Goal: Register for event/course

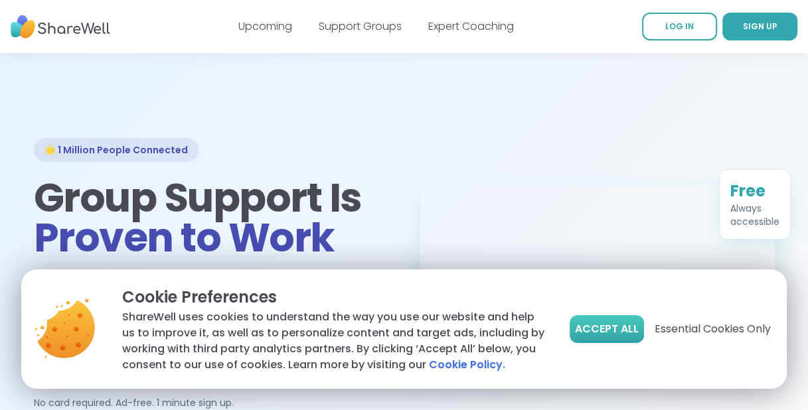
click at [586, 331] on span "Accept All" at bounding box center [607, 329] width 64 height 16
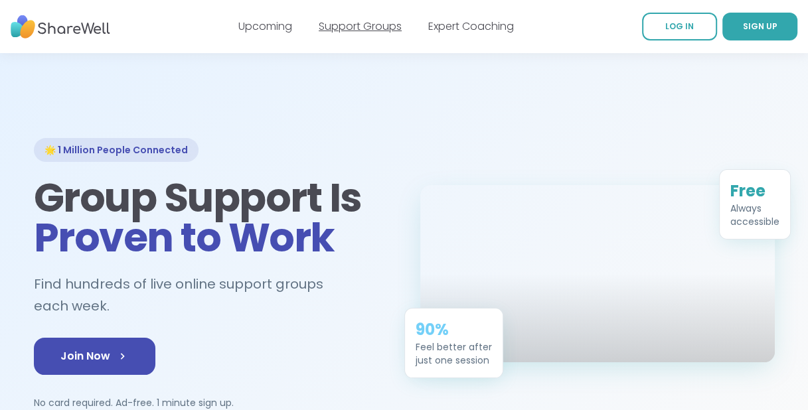
click at [374, 25] on link "Support Groups" at bounding box center [360, 26] width 83 height 15
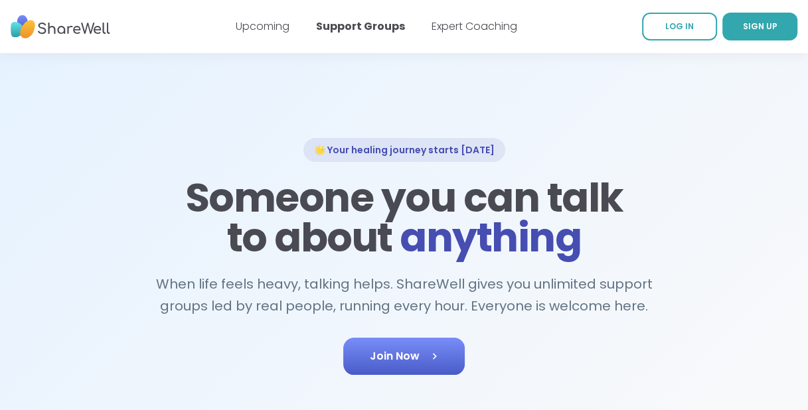
click at [437, 344] on link "Join Now" at bounding box center [403, 356] width 121 height 37
